Goal: Find specific page/section: Find specific page/section

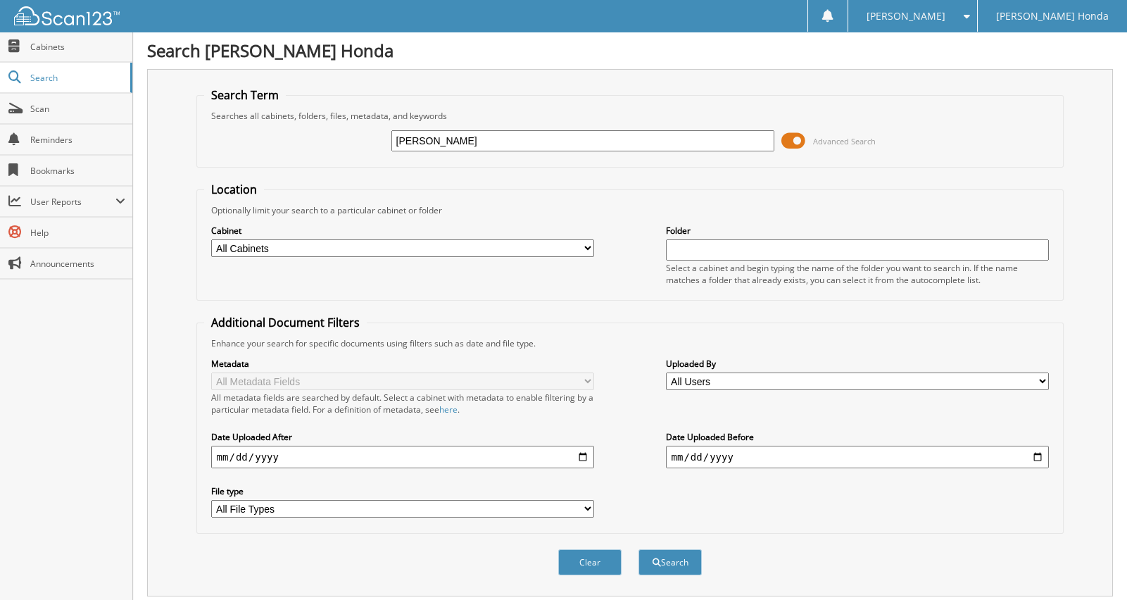
type input "CHILLEMI"
click at [638, 549] on button "Search" at bounding box center [669, 562] width 63 height 26
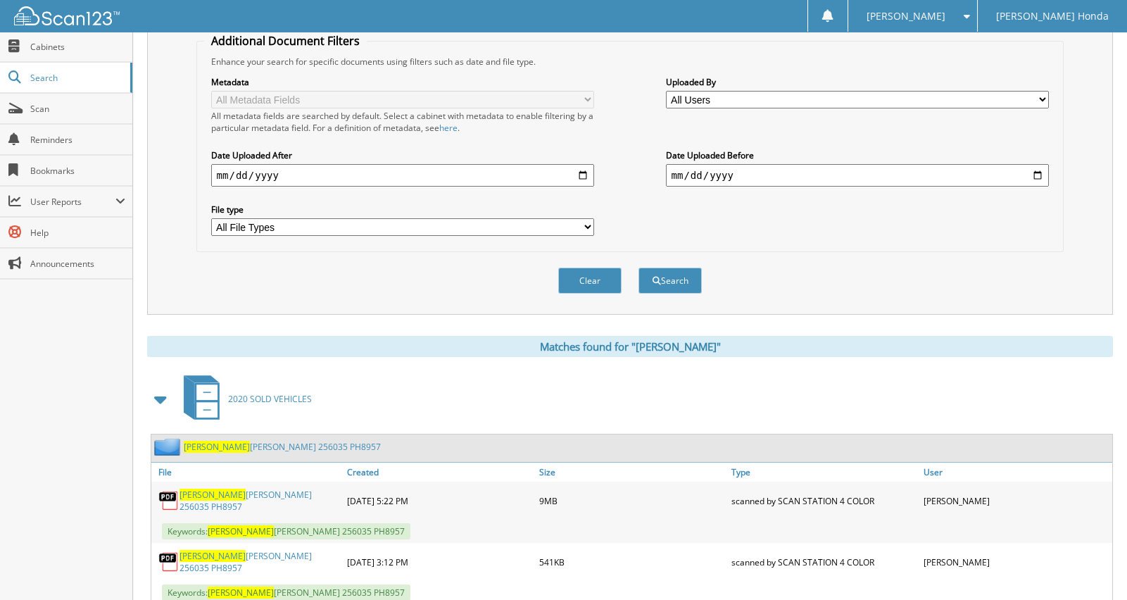
scroll to position [314, 0]
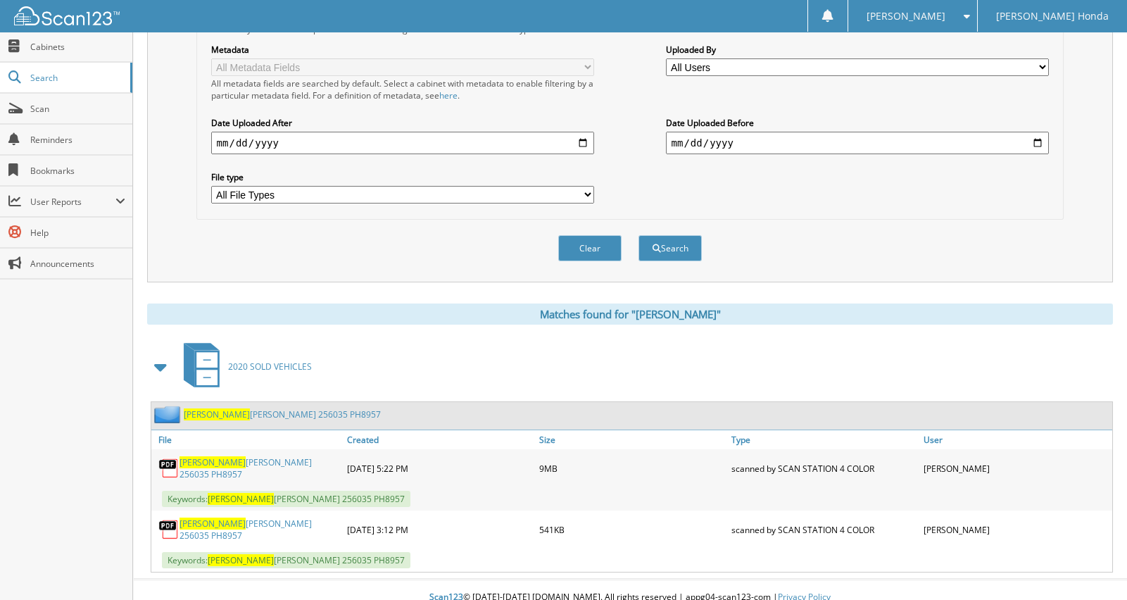
click at [282, 460] on link "[PERSON_NAME] 256035 PH8957" at bounding box center [260, 468] width 160 height 24
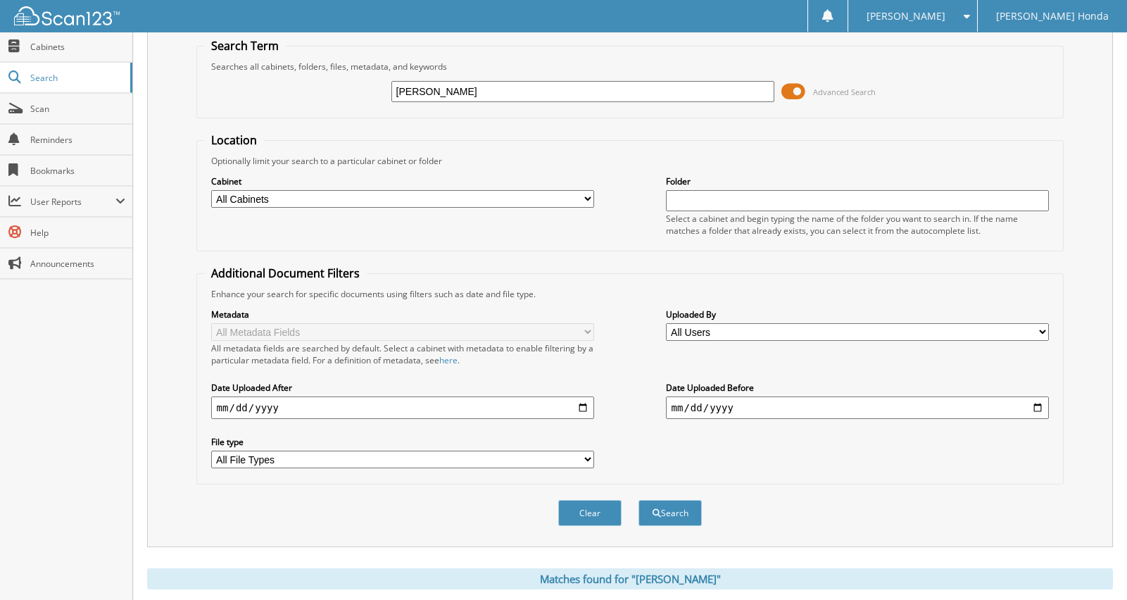
scroll to position [0, 0]
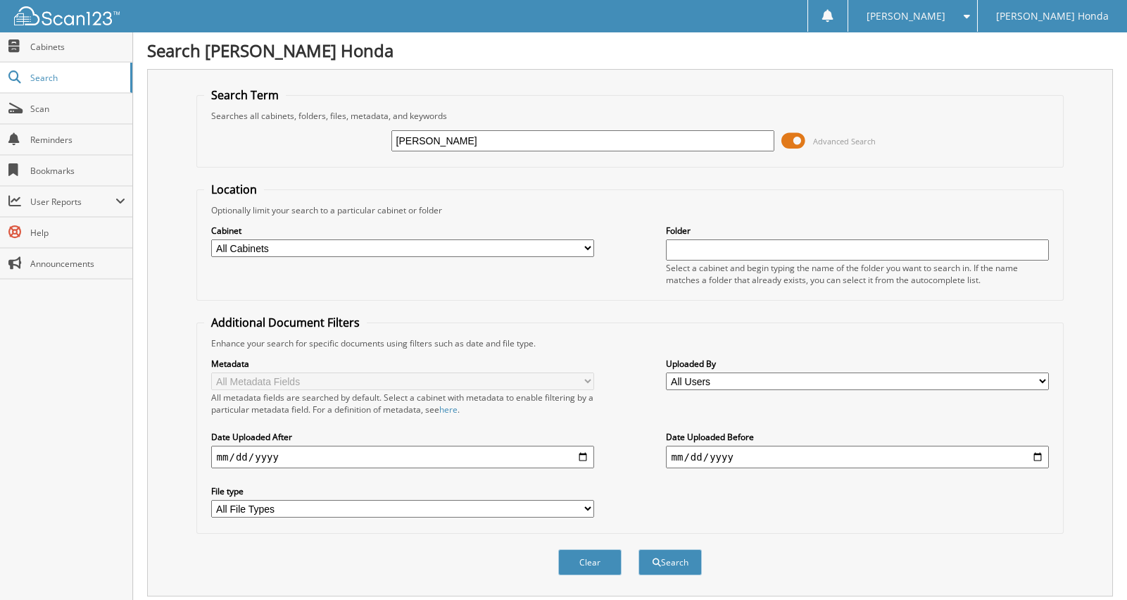
drag, startPoint x: 486, startPoint y: 144, endPoint x: 405, endPoint y: 140, distance: 81.7
click at [410, 142] on input "[PERSON_NAME]" at bounding box center [583, 140] width 384 height 21
type input "C"
type input "MARTIN"
click at [638, 549] on button "Search" at bounding box center [669, 562] width 63 height 26
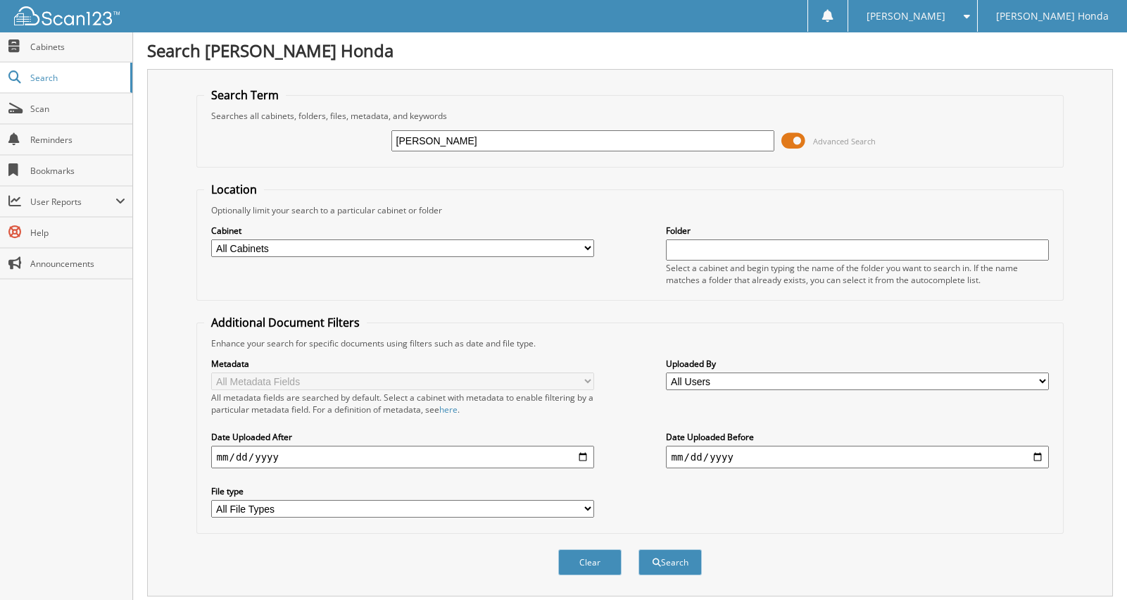
click at [491, 149] on input "[PERSON_NAME]" at bounding box center [583, 140] width 384 height 21
type input "[PERSON_NAME]"
click at [638, 549] on button "Search" at bounding box center [669, 562] width 63 height 26
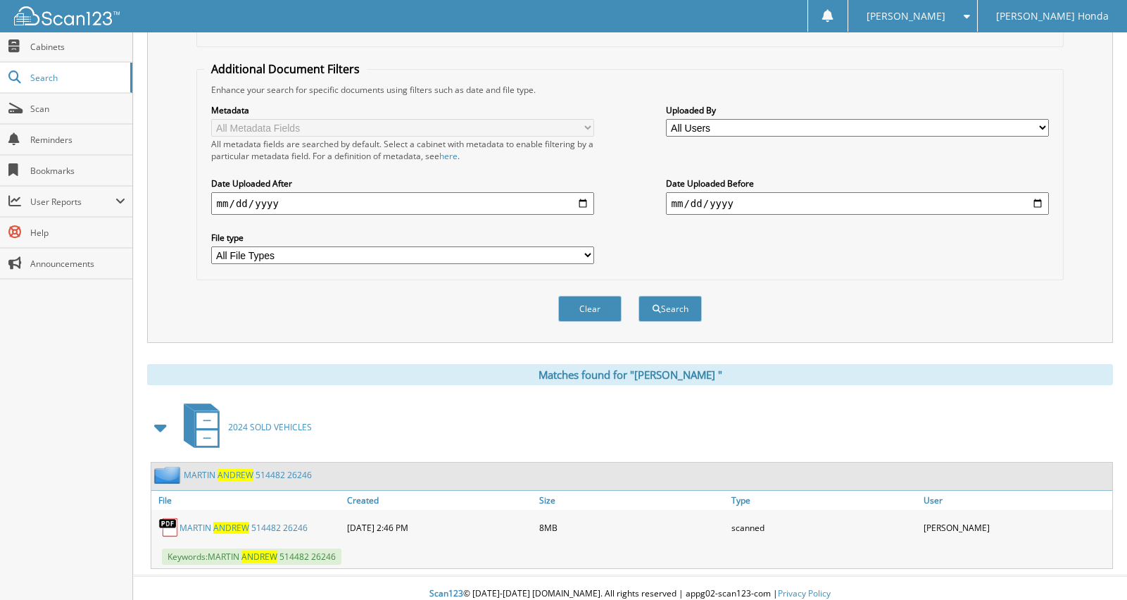
scroll to position [256, 0]
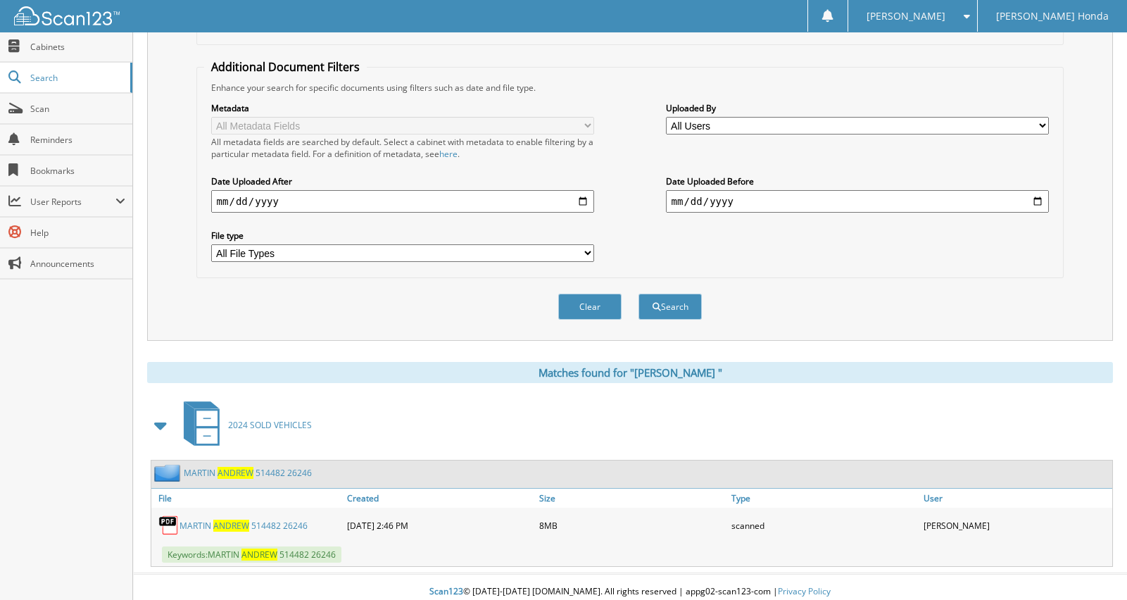
click at [250, 520] on link "M A R T I N A N D R E W 5 1 4 4 8 2 2 6 2 4 6" at bounding box center [244, 526] width 128 height 12
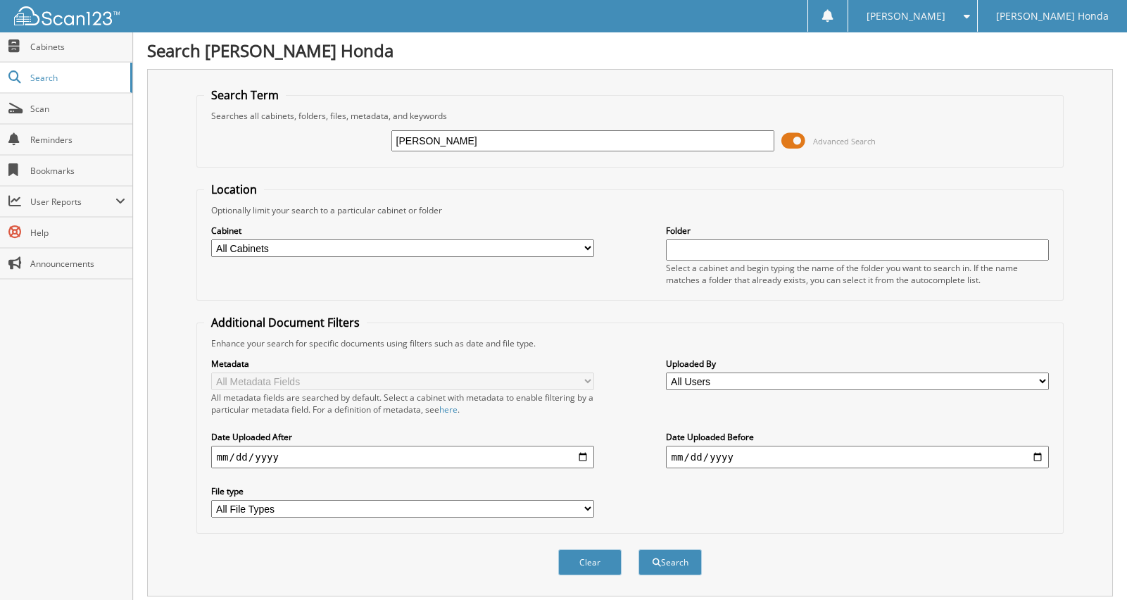
drag, startPoint x: 527, startPoint y: 149, endPoint x: 367, endPoint y: 133, distance: 161.2
click at [420, 146] on input "MARTIN, ANDREW" at bounding box center [583, 140] width 384 height 21
type input "M"
type input "NELSON, JAZMIEN"
click at [638, 549] on button "Search" at bounding box center [669, 562] width 63 height 26
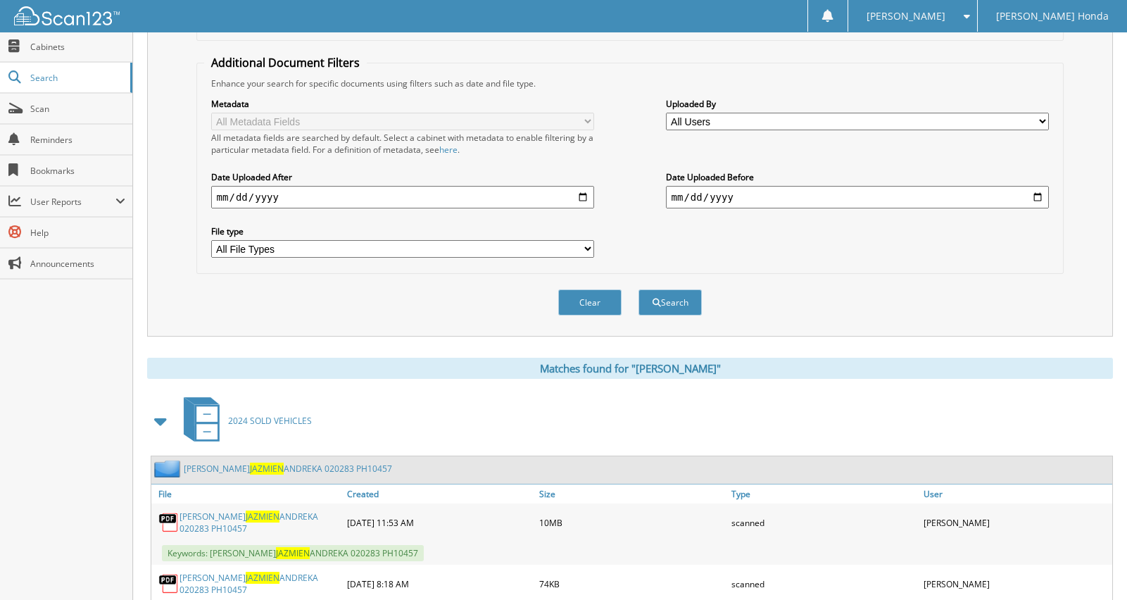
scroll to position [317, 0]
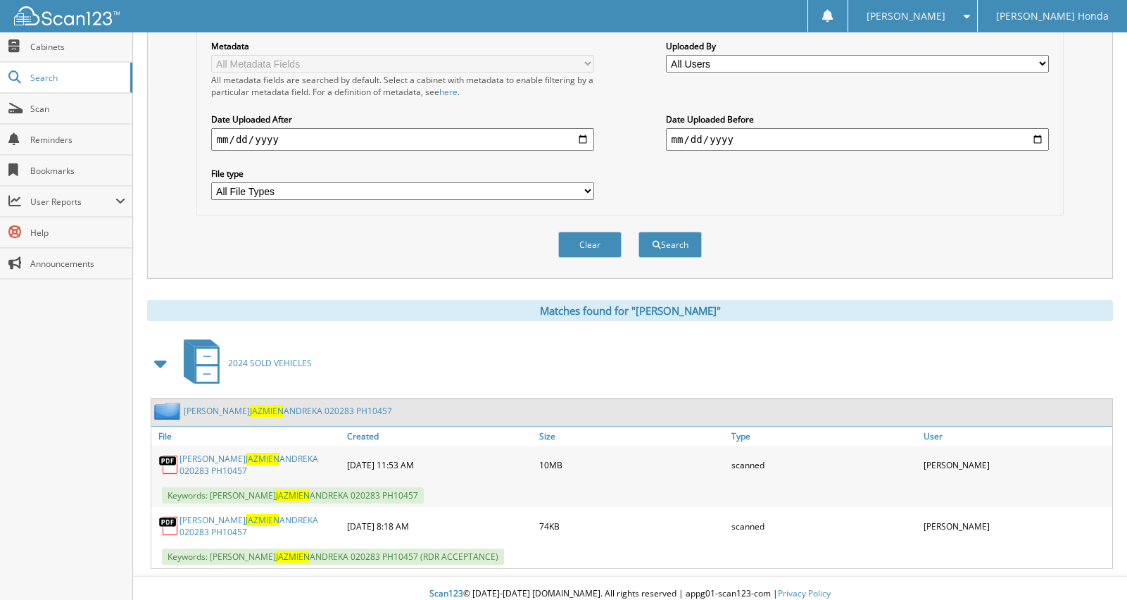
click at [281, 453] on link "NELSON JAZMIEN ANDREKA 020283 PH10457" at bounding box center [260, 465] width 160 height 24
click at [56, 108] on span "Scan" at bounding box center [77, 109] width 95 height 12
